Goal: Use online tool/utility: Use online tool/utility

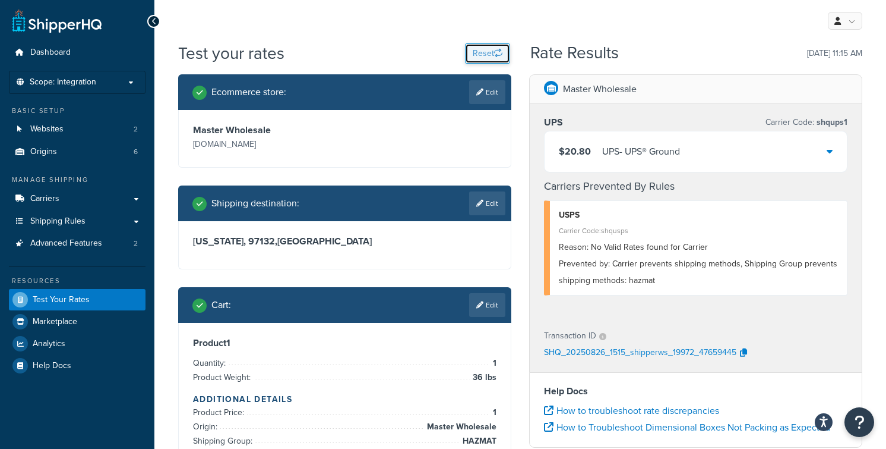
click at [484, 55] on button "Reset" at bounding box center [487, 53] width 45 height 20
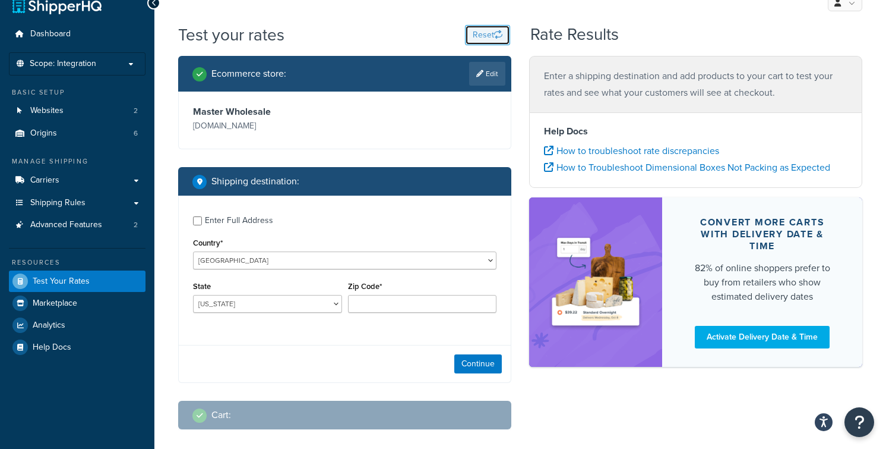
scroll to position [26, 0]
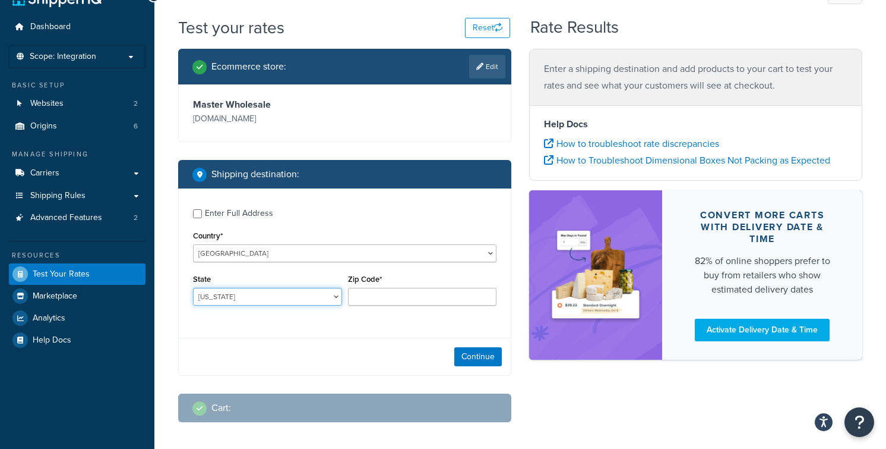
click at [311, 293] on select "[US_STATE] [US_STATE] [US_STATE] [US_STATE] [US_STATE] Armed Forces Americas Ar…" at bounding box center [267, 297] width 149 height 18
select select "OR"
click at [193, 288] on select "[US_STATE] [US_STATE] [US_STATE] [US_STATE] [US_STATE] Armed Forces Americas Ar…" at bounding box center [267, 297] width 149 height 18
click at [368, 296] on input "Zip Code*" at bounding box center [422, 297] width 149 height 18
type input "97132"
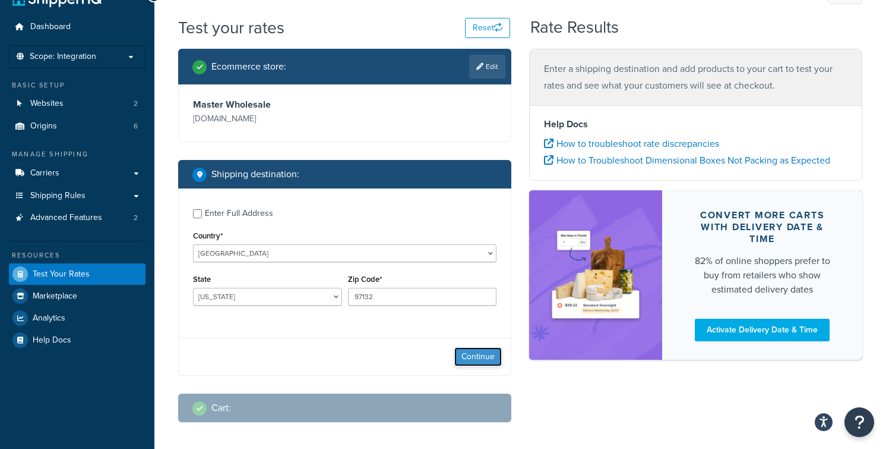
click at [484, 358] on button "Continue" at bounding box center [478, 356] width 48 height 19
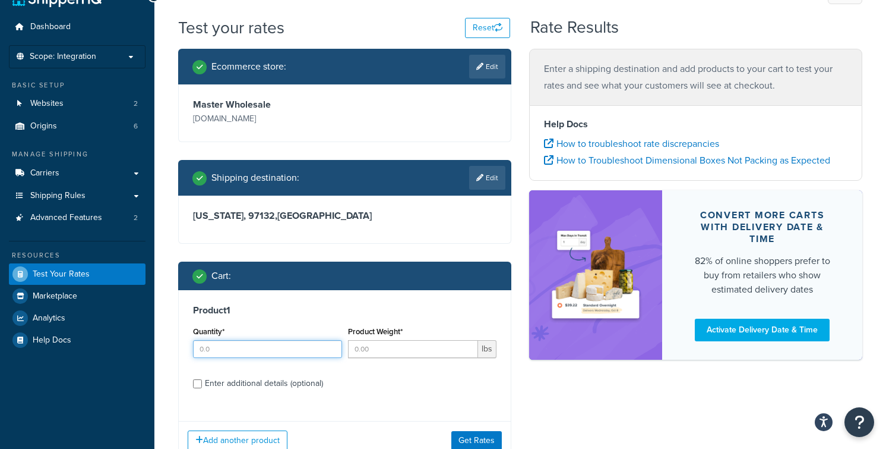
click at [228, 346] on input "Quantity*" at bounding box center [267, 349] width 149 height 18
type input "1"
click at [380, 352] on input "Product Weight*" at bounding box center [413, 349] width 131 height 18
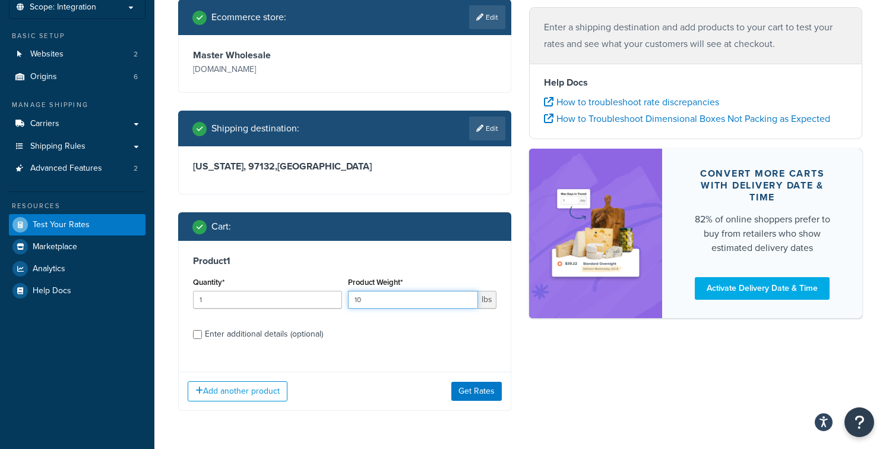
scroll to position [77, 0]
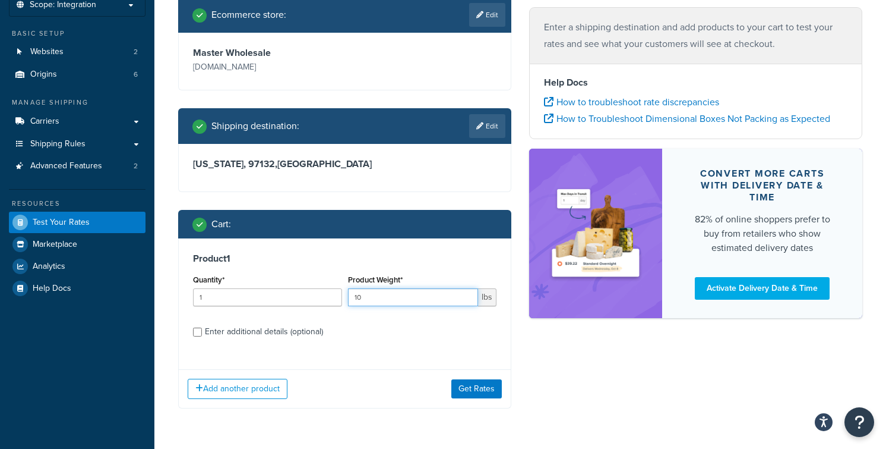
type input "10"
click at [197, 332] on input "Enter additional details (optional)" at bounding box center [197, 331] width 9 height 9
checkbox input "true"
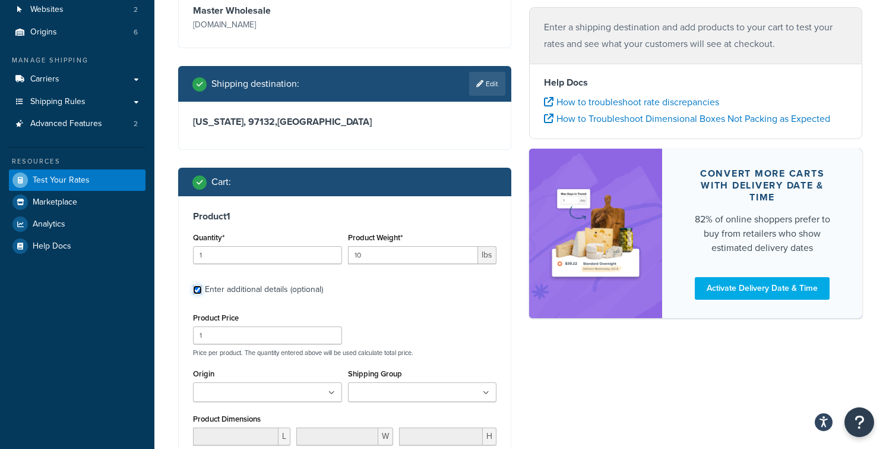
scroll to position [123, 0]
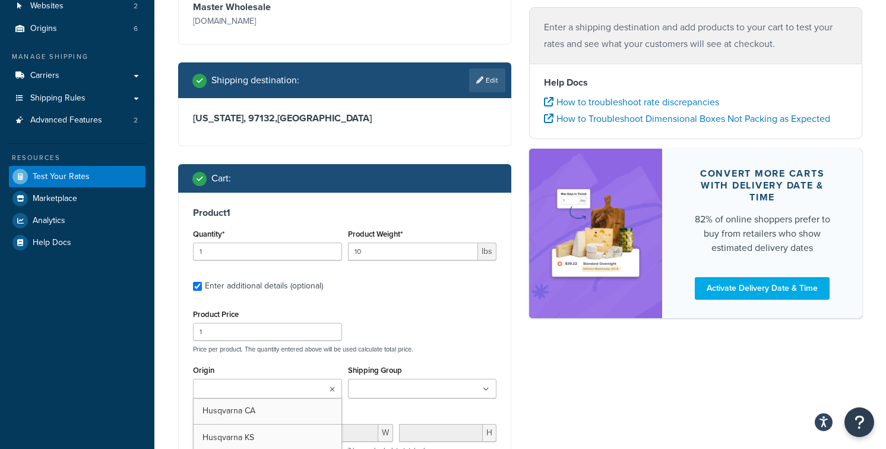
click at [330, 387] on icon at bounding box center [332, 389] width 5 height 7
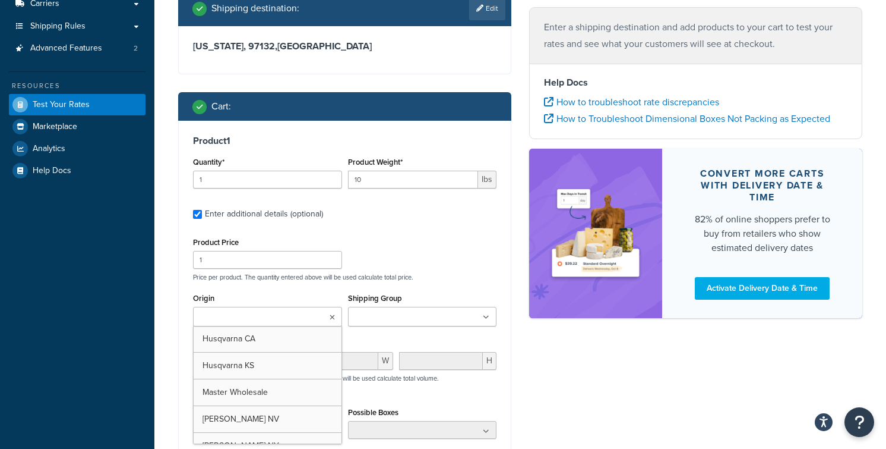
scroll to position [199, 0]
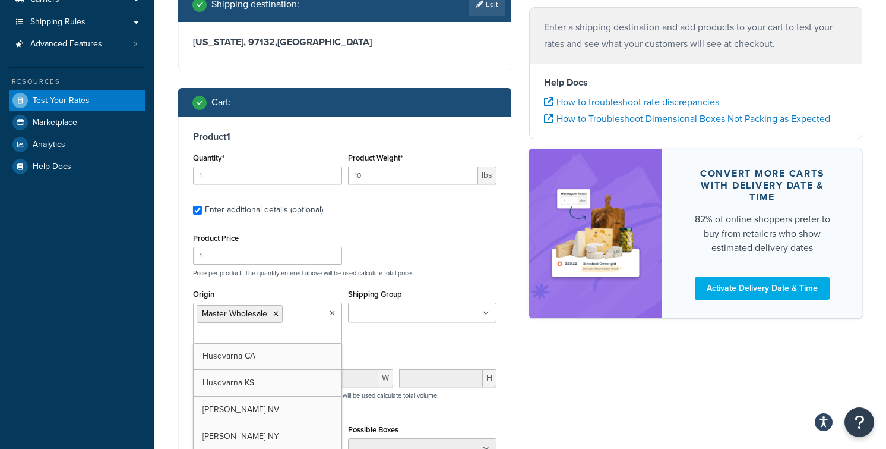
click at [427, 314] on input "Shipping Group" at bounding box center [404, 313] width 105 height 13
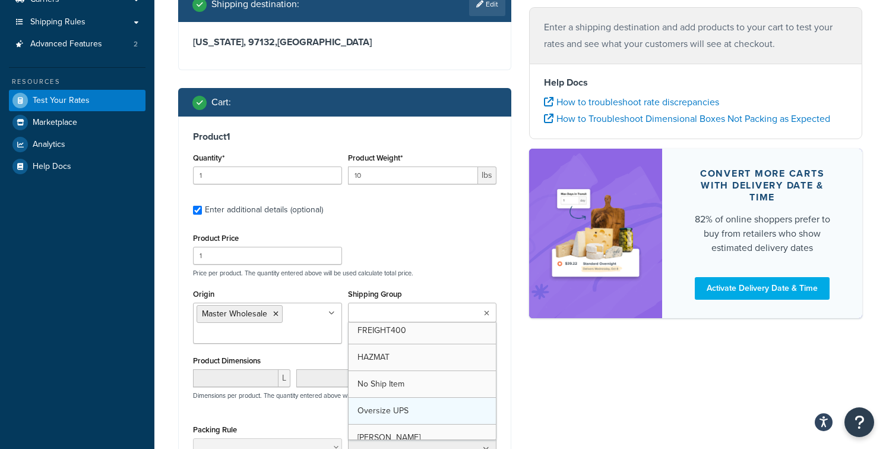
scroll to position [317, 0]
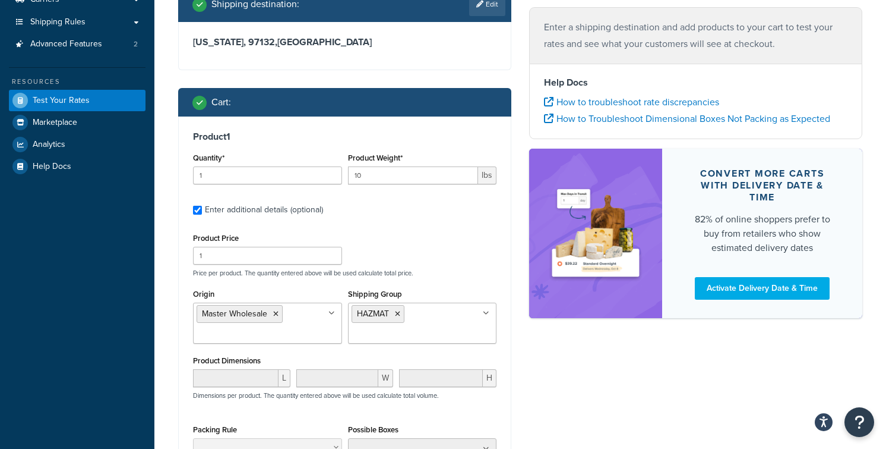
click at [542, 364] on div "Ecommerce store : Edit Master Wholesale [DOMAIN_NAME] Shipping destination : Ed…" at bounding box center [520, 247] width 702 height 745
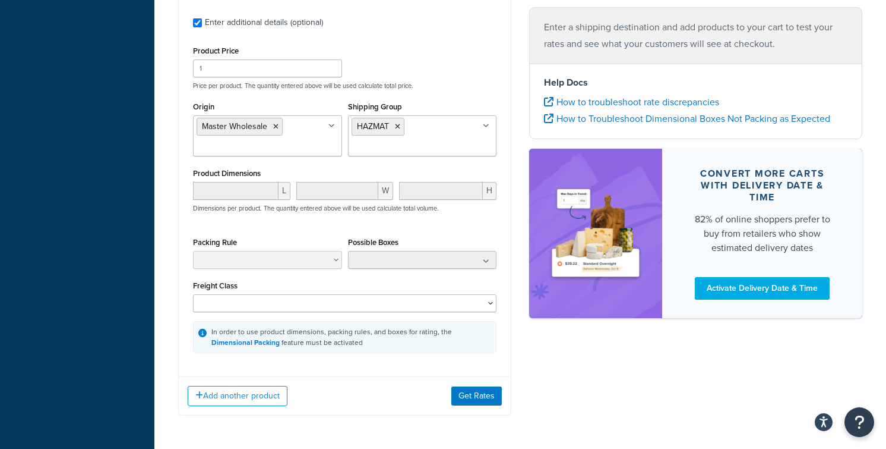
scroll to position [390, 0]
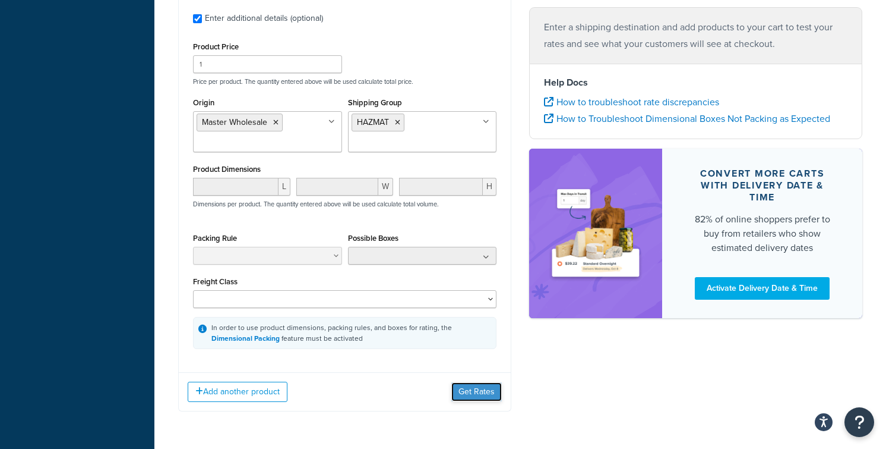
click at [479, 397] on button "Get Rates" at bounding box center [477, 391] width 50 height 19
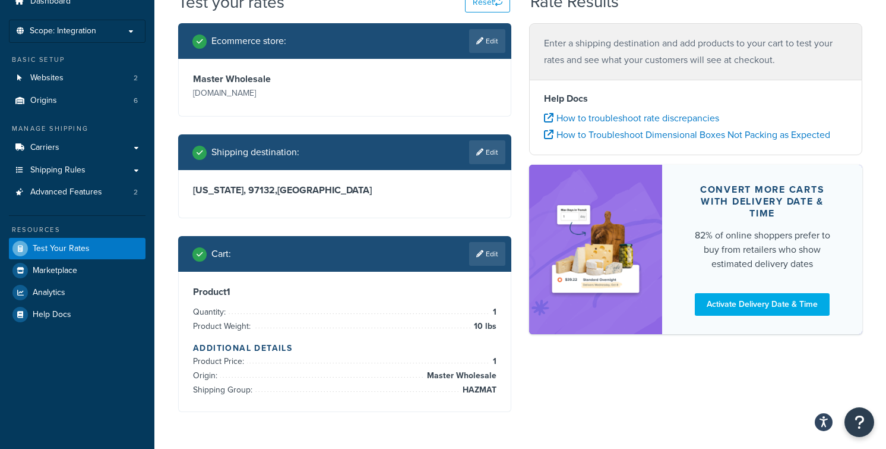
scroll to position [91, 0]
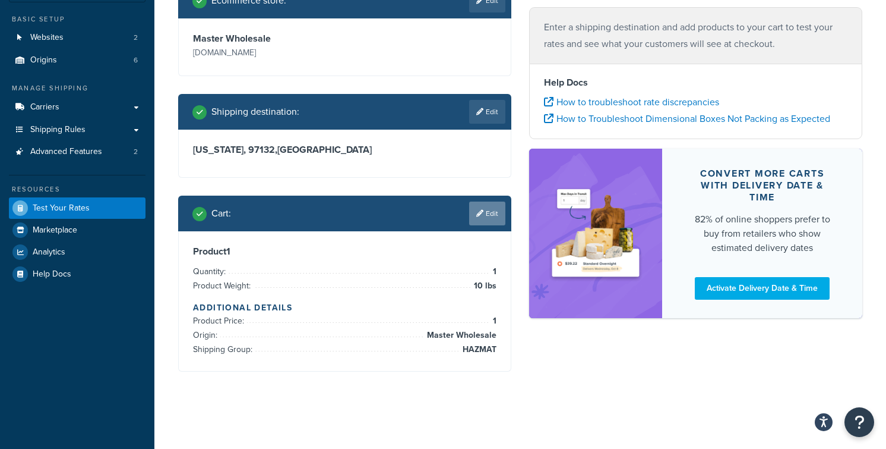
click at [486, 213] on link "Edit" at bounding box center [487, 213] width 36 height 24
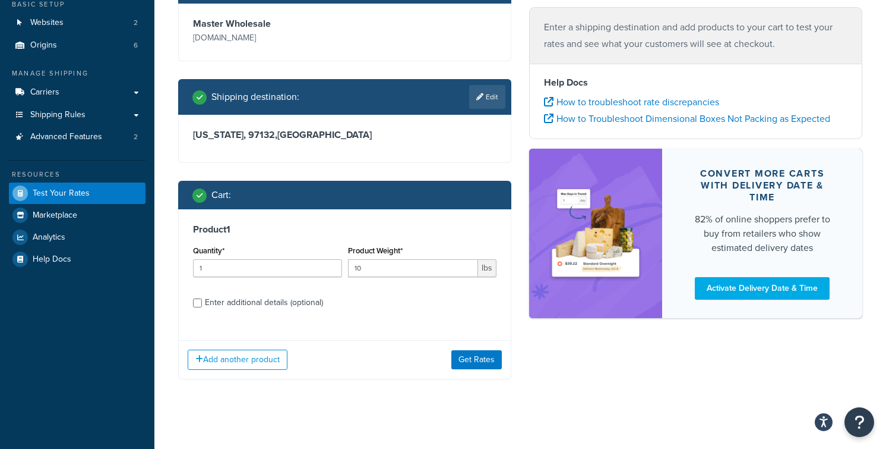
scroll to position [114, 0]
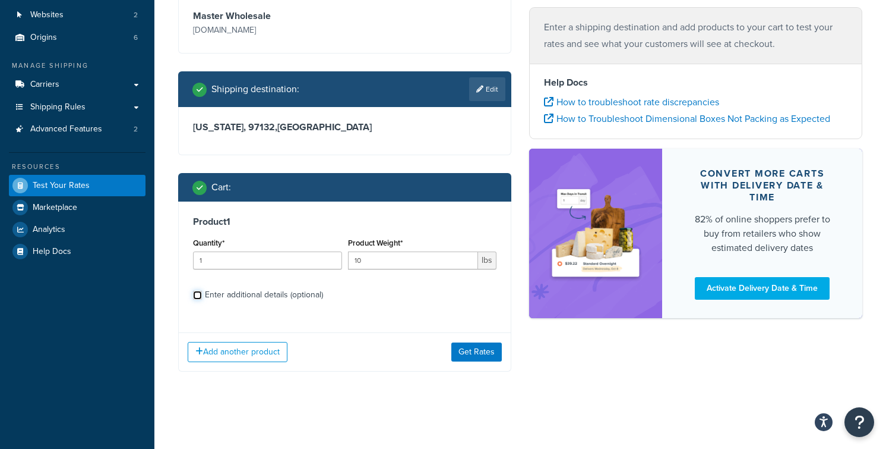
click at [198, 295] on input "Enter additional details (optional)" at bounding box center [197, 295] width 9 height 9
checkbox input "true"
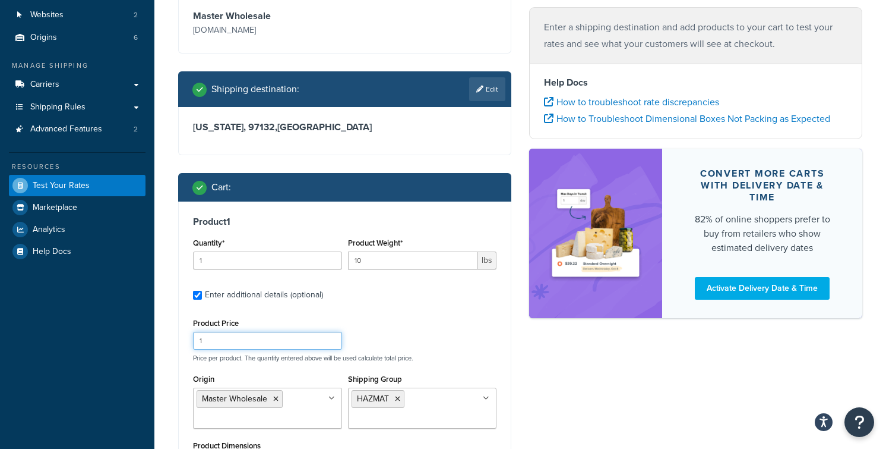
click at [207, 337] on input "1" at bounding box center [267, 341] width 149 height 18
type input "1"
type input "99"
click at [386, 323] on div "Product Price 99 Price per product. The quantity entered above will be used cal…" at bounding box center [345, 338] width 310 height 47
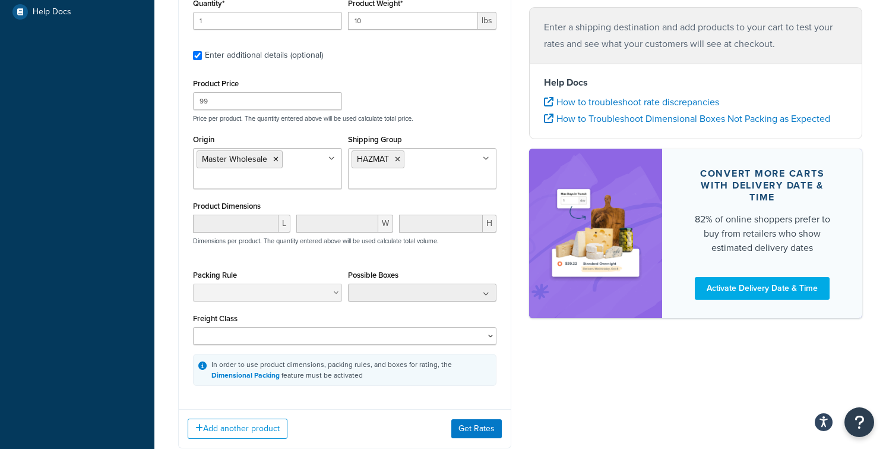
scroll to position [358, 0]
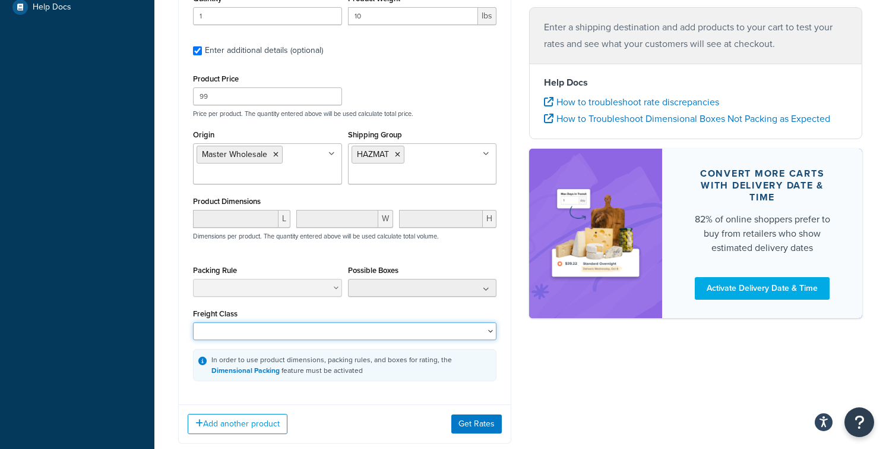
click at [483, 327] on select "50 55 60 65 70 77.5 85 92.5 100 110 125 150 175 200 250 300 400 500" at bounding box center [345, 331] width 304 height 18
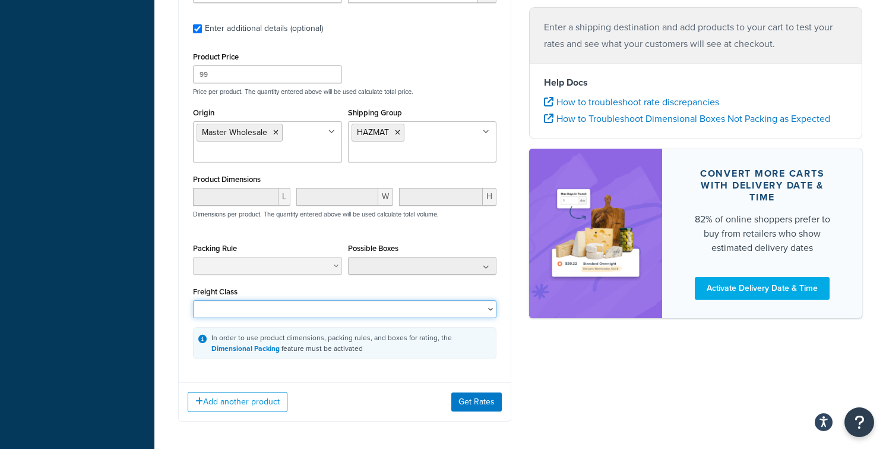
scroll to position [391, 0]
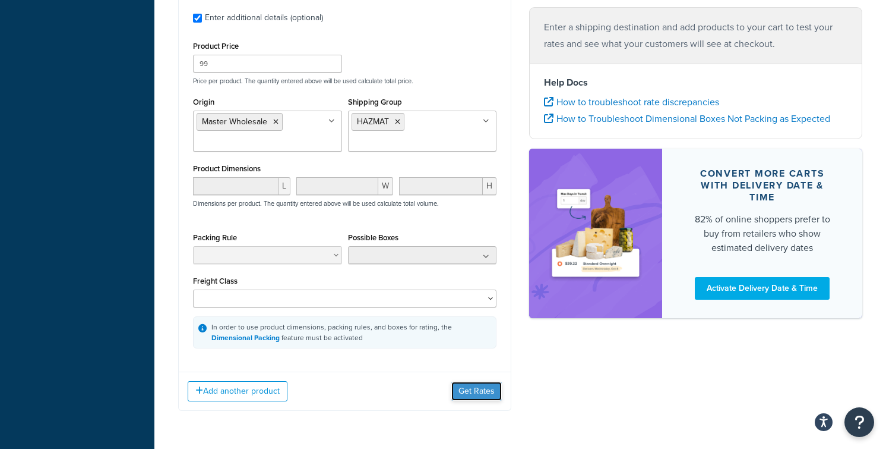
click at [486, 392] on button "Get Rates" at bounding box center [477, 390] width 50 height 19
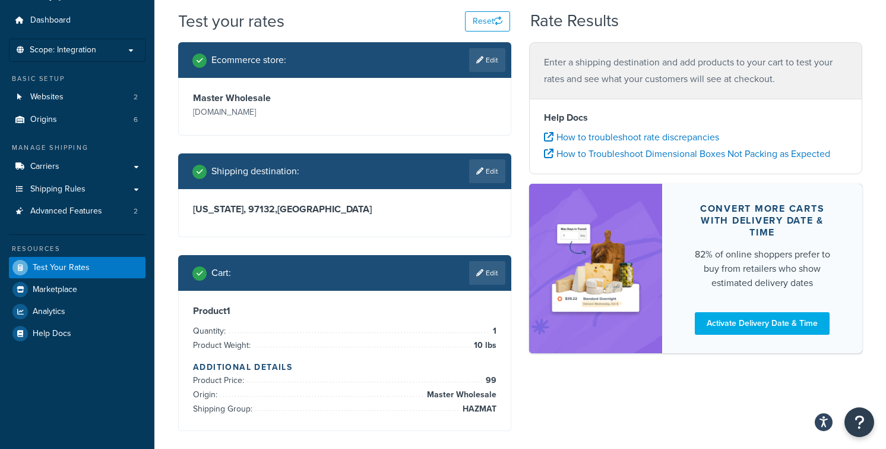
scroll to position [0, 0]
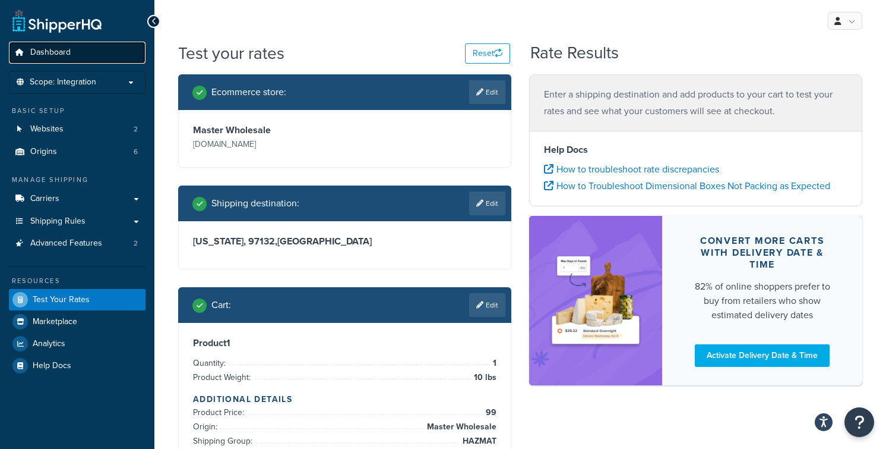
click at [58, 49] on span "Dashboard" at bounding box center [50, 53] width 40 height 10
